Goal: Find specific page/section: Find specific page/section

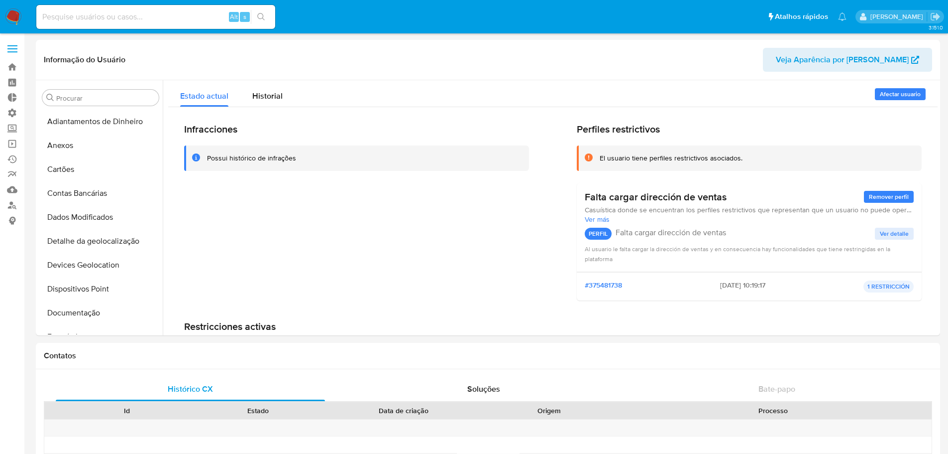
select select "10"
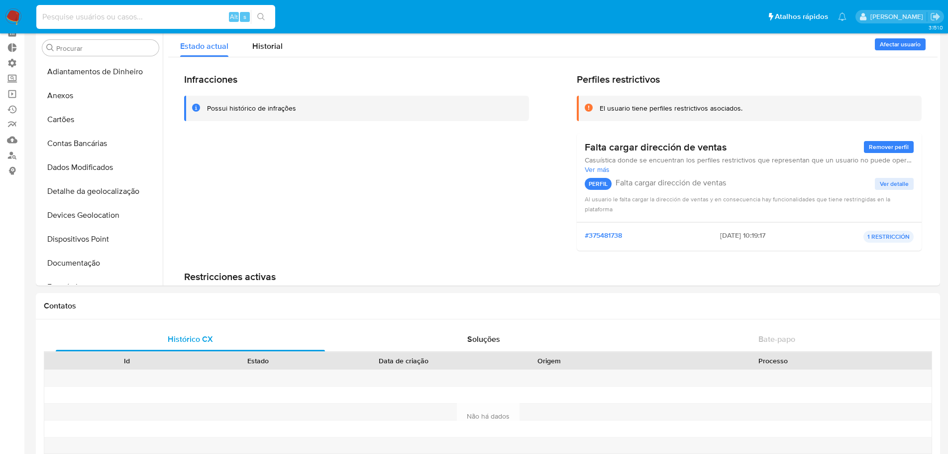
click at [105, 17] on input at bounding box center [155, 16] width 239 height 13
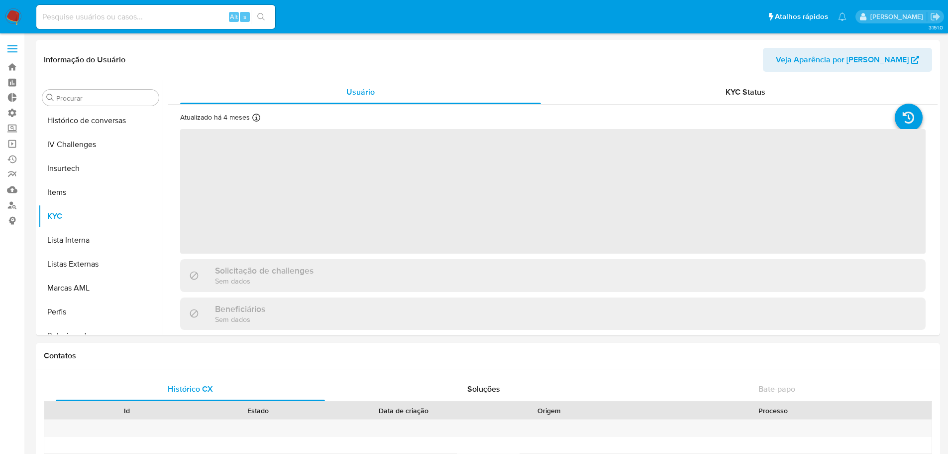
scroll to position [421, 0]
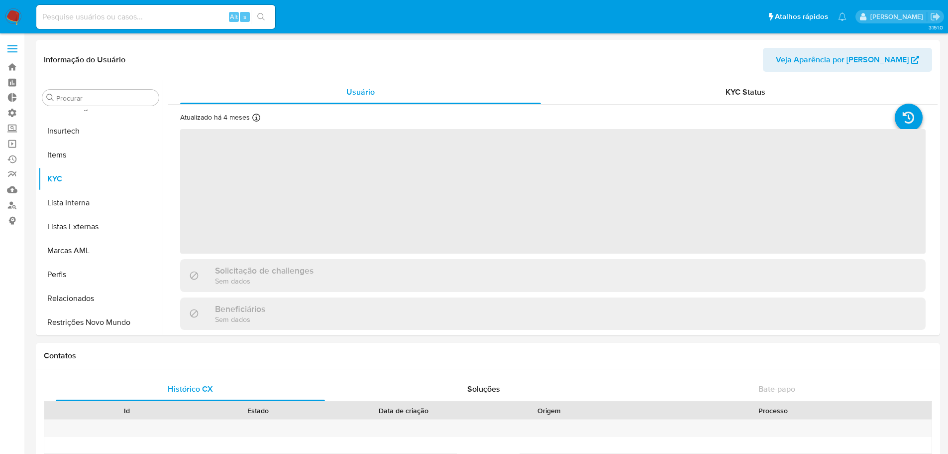
click at [100, 14] on input at bounding box center [155, 16] width 239 height 13
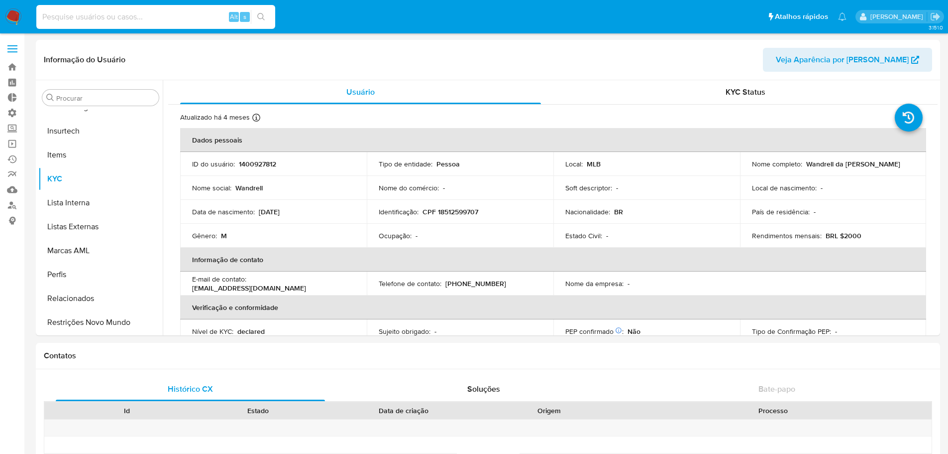
select select "10"
click at [100, 14] on input at bounding box center [155, 16] width 239 height 13
